Goal: Task Accomplishment & Management: Manage account settings

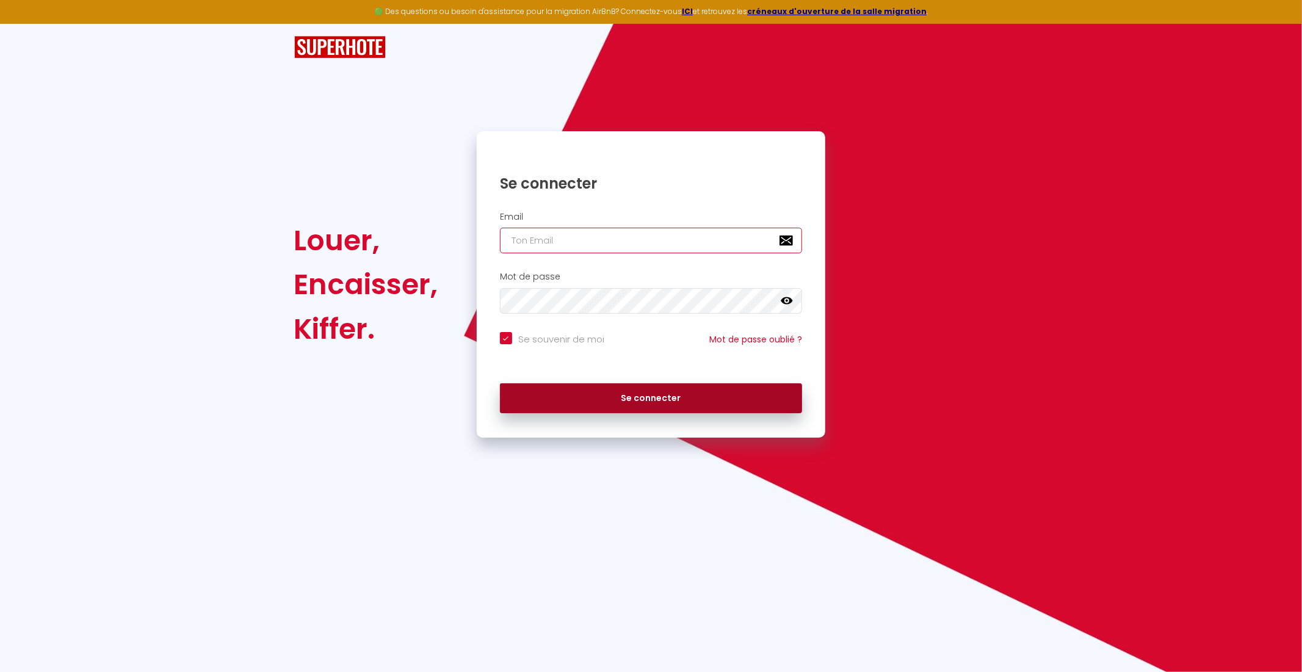
type input "[EMAIL_ADDRESS][DOMAIN_NAME]"
click at [693, 398] on button "Se connecter" at bounding box center [651, 398] width 303 height 31
click at [652, 400] on button "Se connecter" at bounding box center [651, 398] width 303 height 31
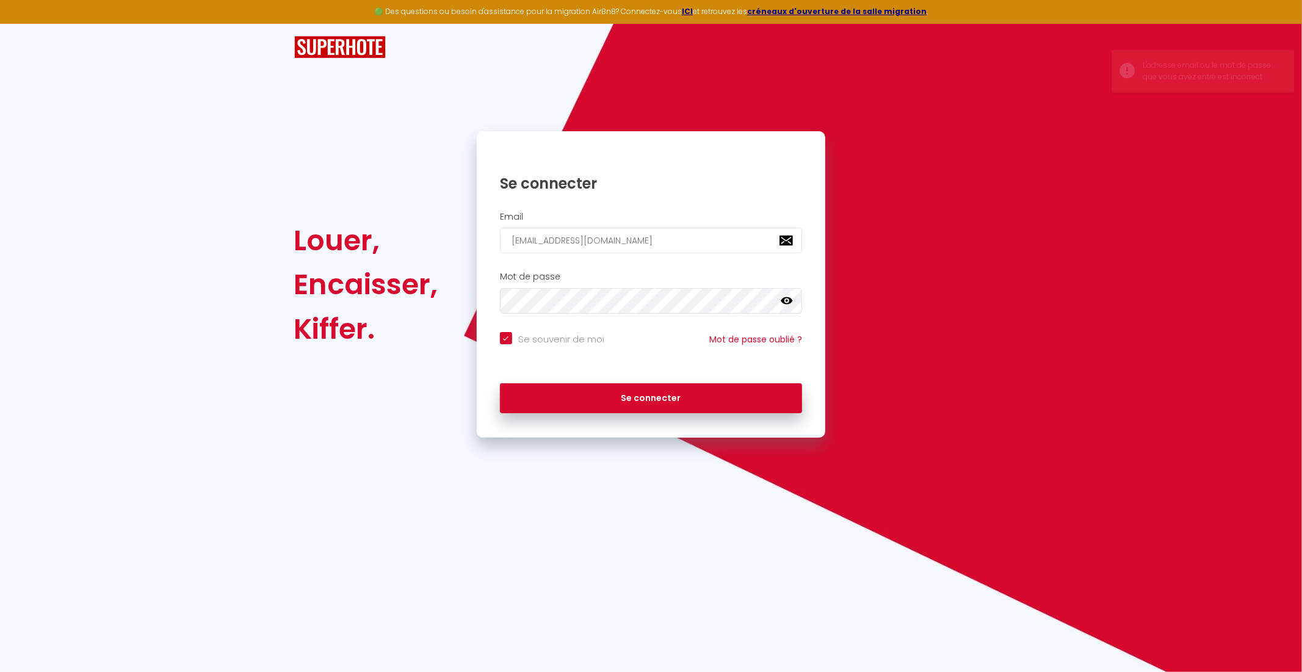
click at [788, 306] on icon at bounding box center [787, 301] width 12 height 12
click at [989, 90] on div "Louer, Encaisser, Kiffer. Se connecter Email pariseuregestion@gmail.com Mot de …" at bounding box center [651, 231] width 714 height 414
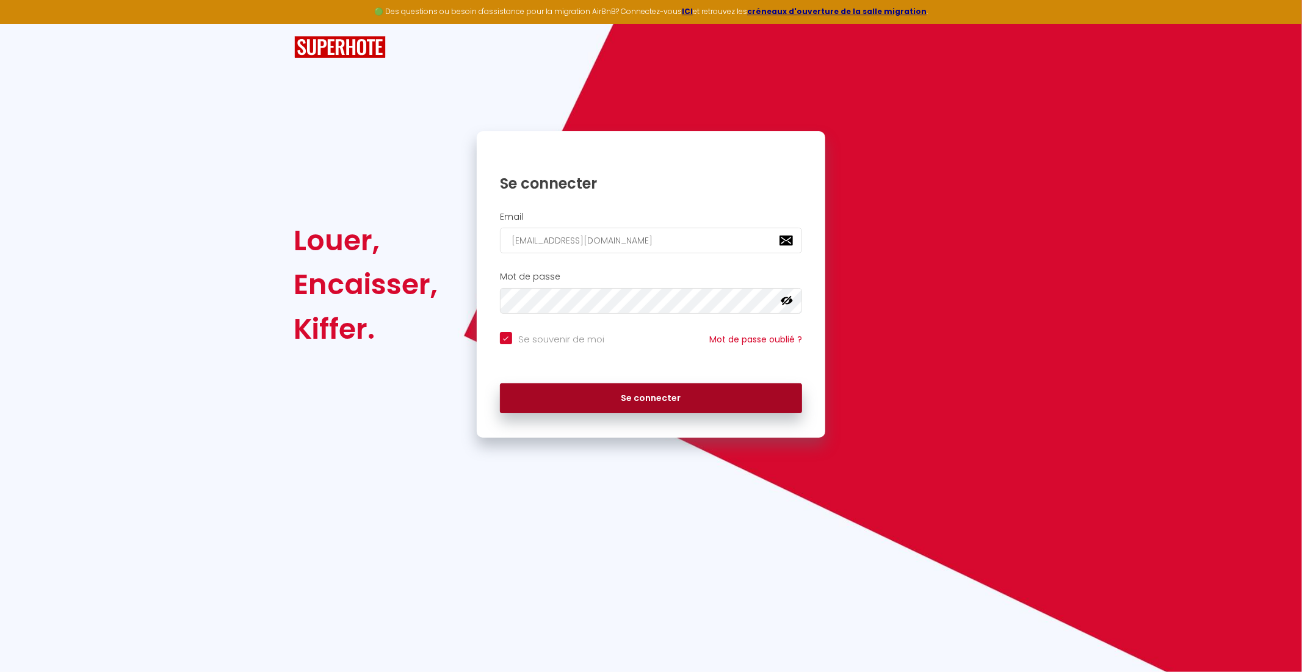
click at [679, 401] on button "Se connecter" at bounding box center [651, 398] width 303 height 31
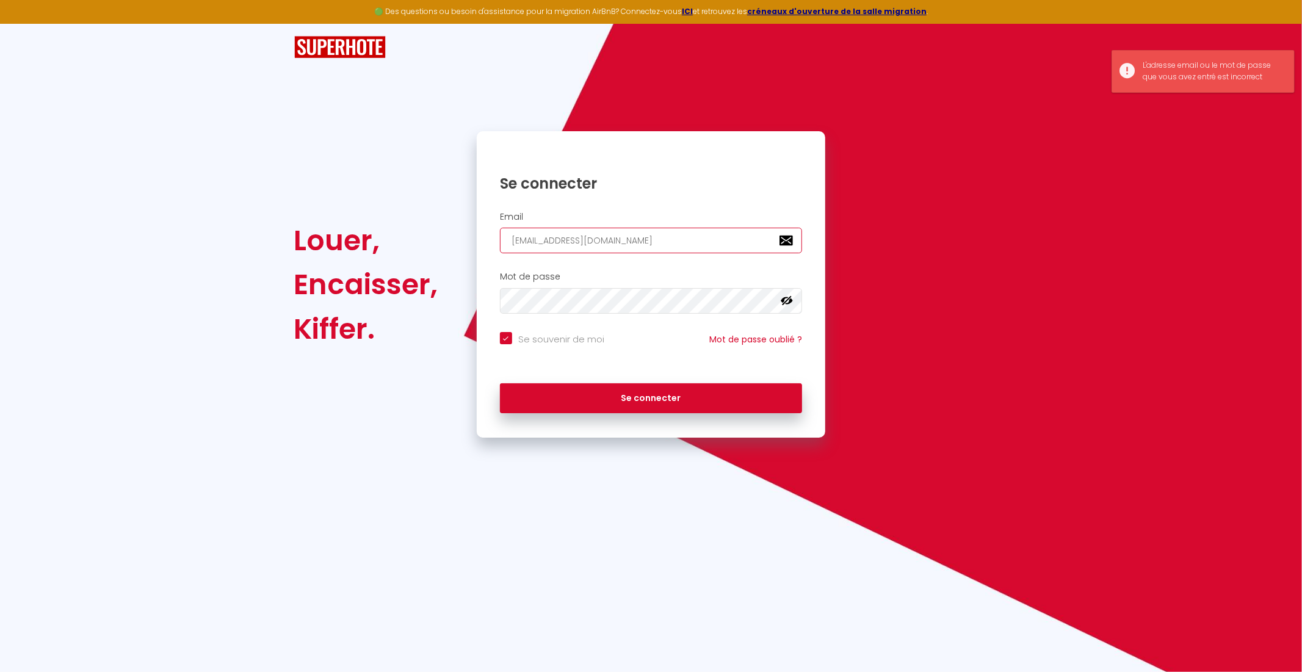
click at [654, 236] on input "[EMAIL_ADDRESS][DOMAIN_NAME]" at bounding box center [651, 241] width 303 height 26
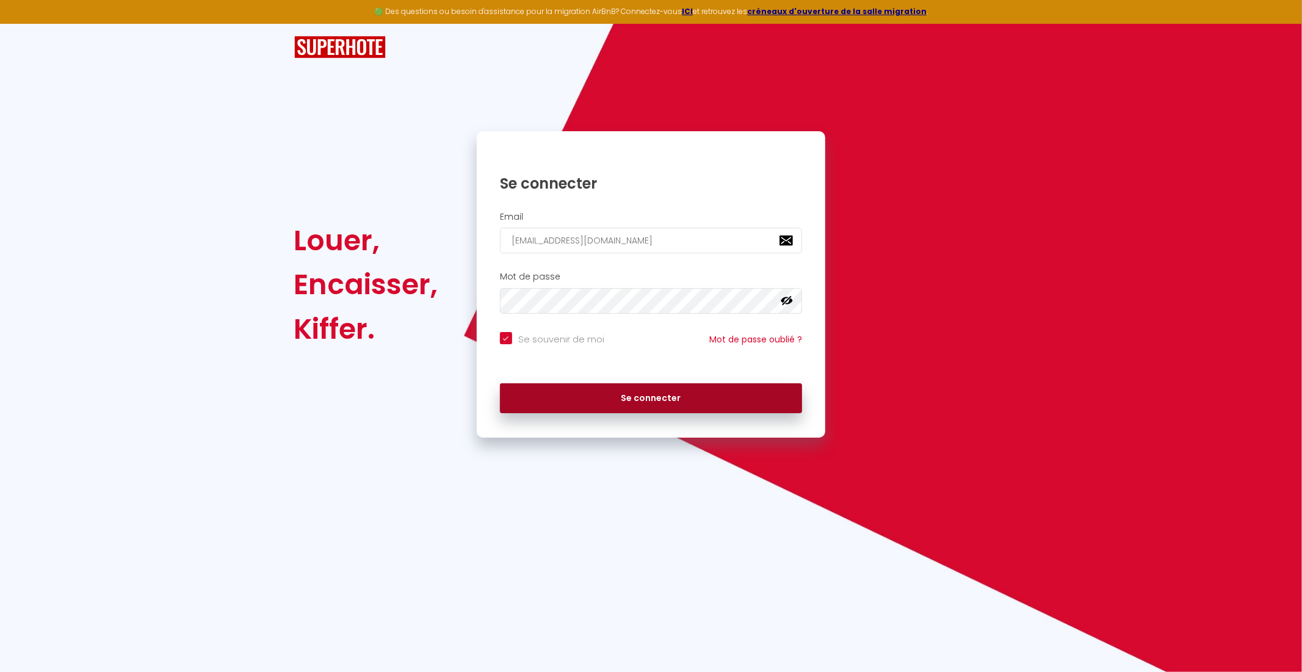
click at [624, 400] on button "Se connecter" at bounding box center [651, 398] width 303 height 31
click at [470, 307] on div "Se connecter Email pariseuregestion@gmail.com Mot de passe false Se souvenir de…" at bounding box center [650, 284] width 365 height 306
click at [500, 383] on button "Se connecter" at bounding box center [651, 398] width 303 height 31
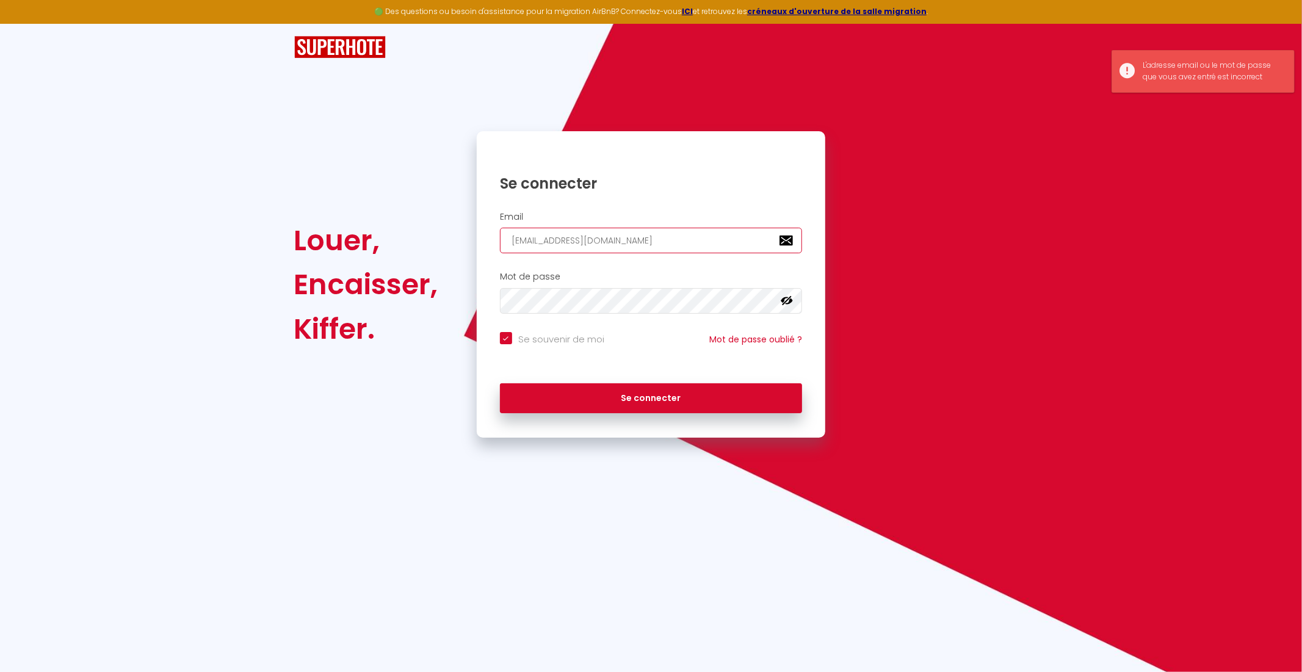
click at [657, 236] on input "[EMAIL_ADDRESS][DOMAIN_NAME]" at bounding box center [651, 241] width 303 height 26
click at [649, 402] on button "Se connecter" at bounding box center [651, 398] width 303 height 31
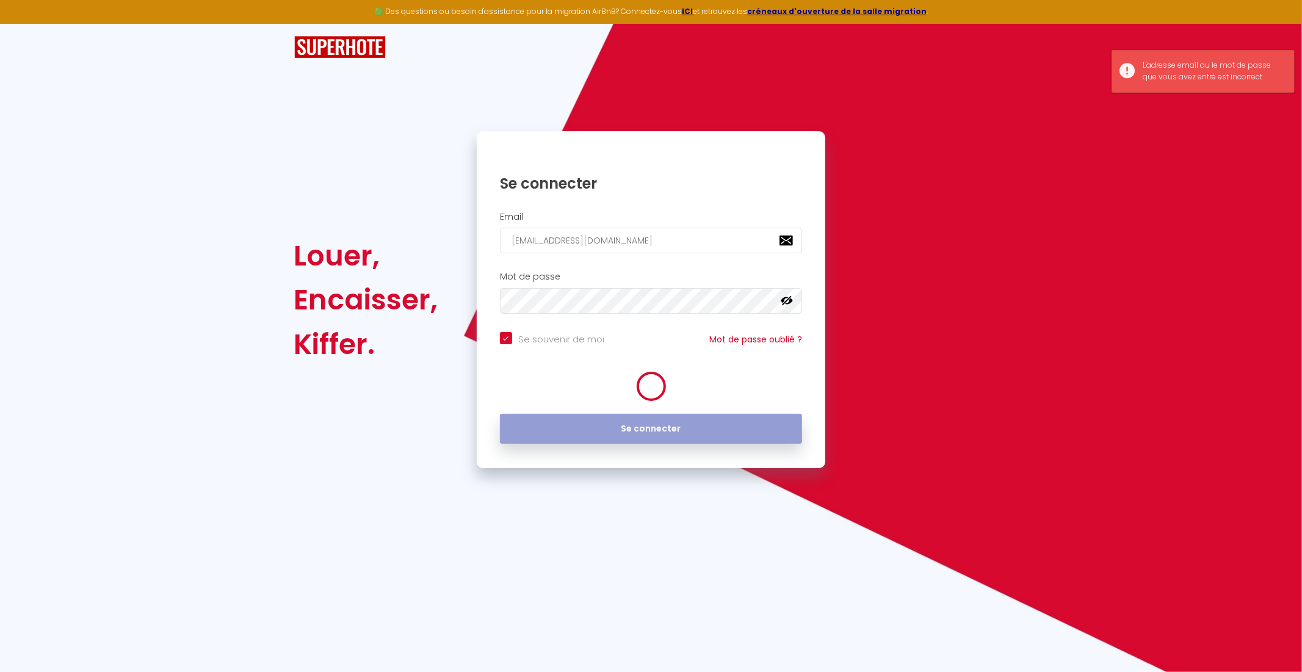
checkbox input "true"
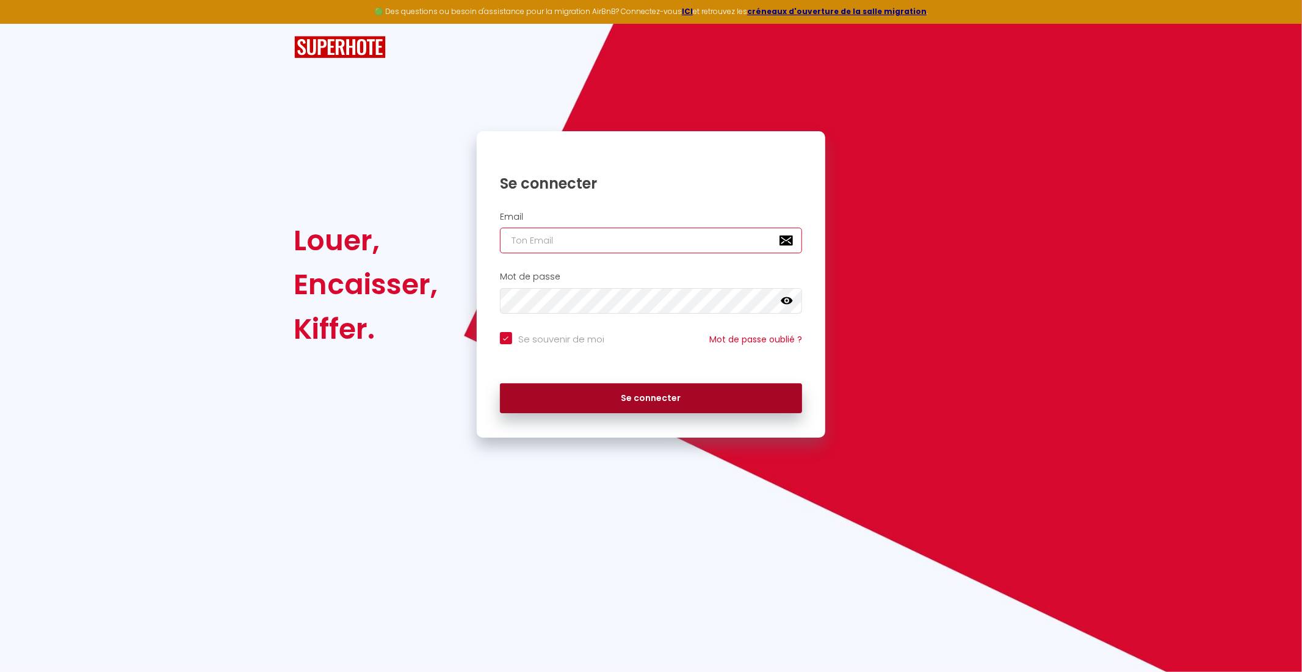
type input "[EMAIL_ADDRESS][DOMAIN_NAME]"
click at [619, 400] on button "Se connecter" at bounding box center [651, 398] width 303 height 31
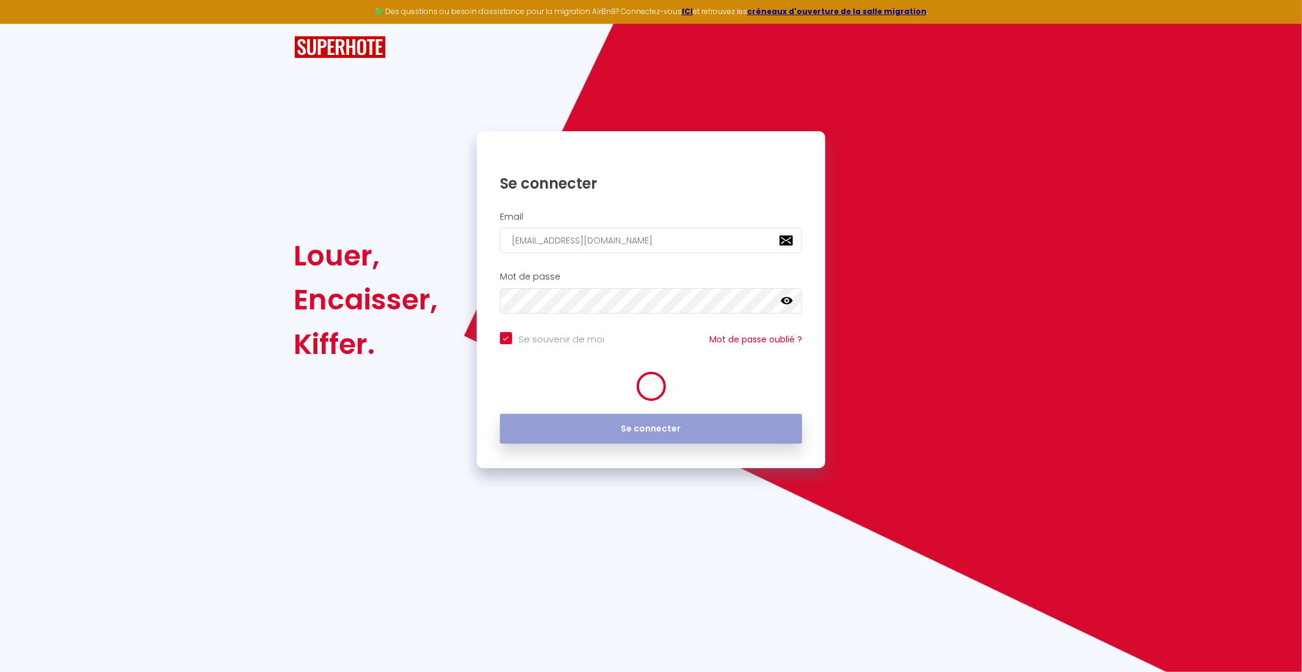
checkbox input "true"
